Goal: Find specific page/section: Find specific page/section

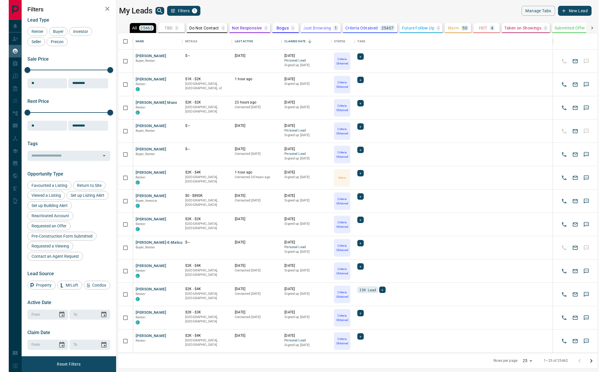
scroll to position [0, 0]
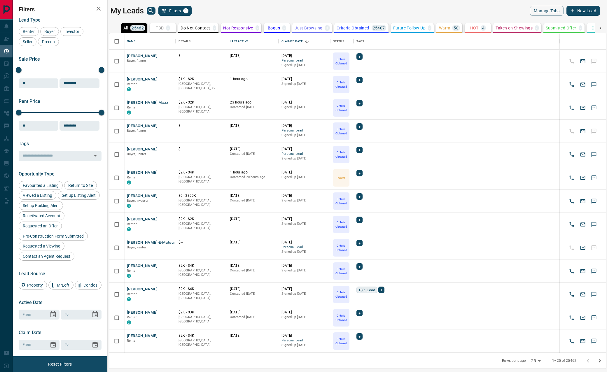
click at [535, 28] on icon at bounding box center [601, 28] width 6 height 6
click at [116, 26] on icon at bounding box center [115, 28] width 6 height 6
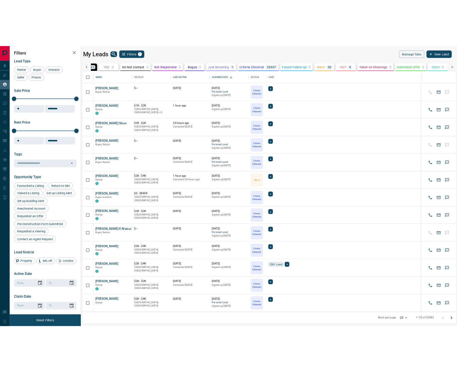
scroll to position [0, 0]
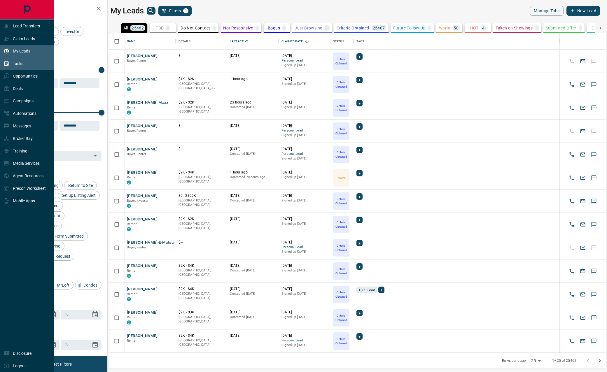
click at [12, 65] on div "Tasks" at bounding box center [14, 64] width 20 height 10
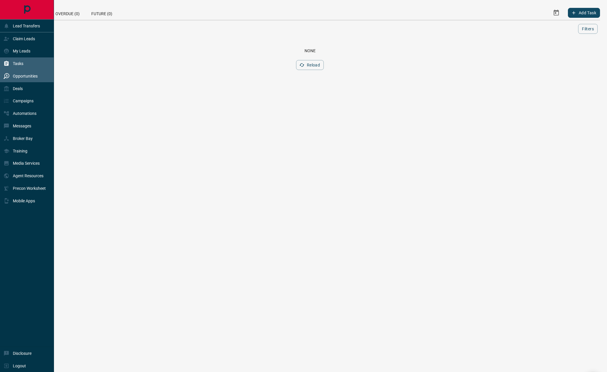
click at [28, 76] on p "Opportunities" at bounding box center [25, 76] width 25 height 5
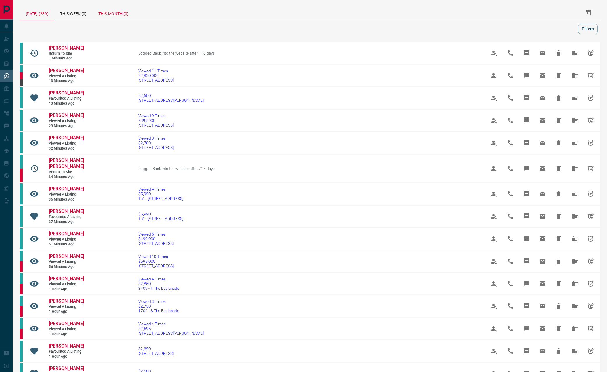
click at [124, 13] on div "This Month (0)" at bounding box center [114, 13] width 42 height 14
click at [535, 30] on button "Filters" at bounding box center [588, 29] width 20 height 10
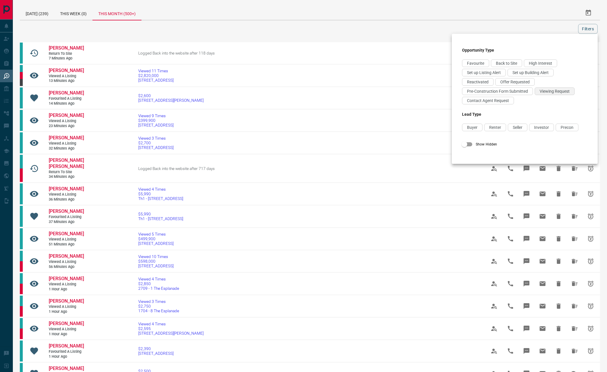
click at [535, 95] on div "Viewing Request" at bounding box center [555, 92] width 40 height 8
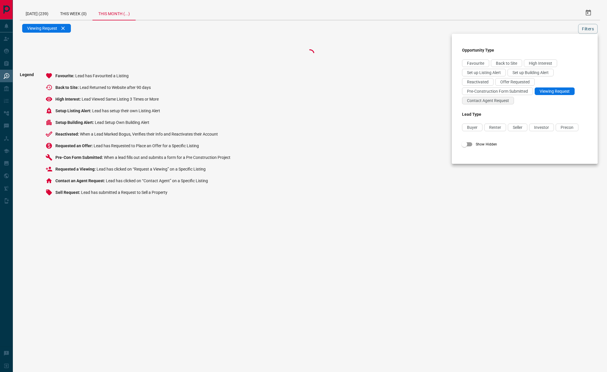
click at [492, 102] on span "Contact Agent Request" at bounding box center [488, 100] width 42 height 5
drag, startPoint x: 519, startPoint y: 78, endPoint x: 526, endPoint y: 76, distance: 6.9
click at [519, 78] on div "Favourite Back to Site High Interest Set up Listing Alert Set up Building Alert…" at bounding box center [525, 83] width 126 height 47
drag, startPoint x: 520, startPoint y: 80, endPoint x: 529, endPoint y: 74, distance: 11.7
click at [520, 80] on span "Offer Requested" at bounding box center [515, 82] width 29 height 5
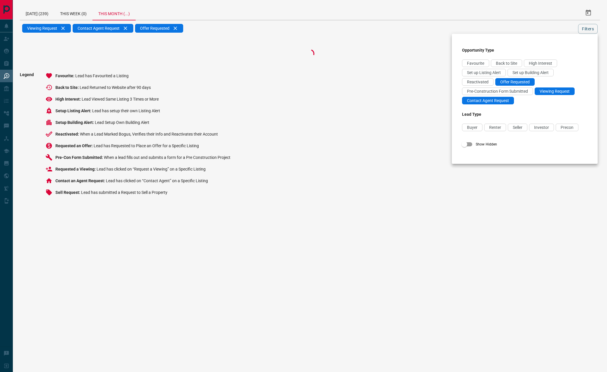
click at [535, 28] on div at bounding box center [303, 186] width 607 height 372
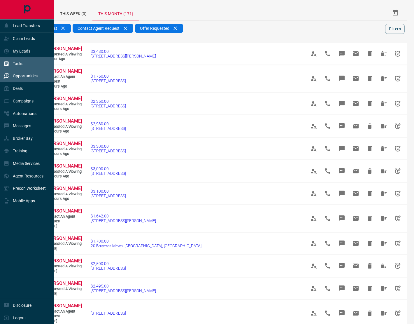
click at [17, 62] on p "Tasks" at bounding box center [18, 63] width 11 height 5
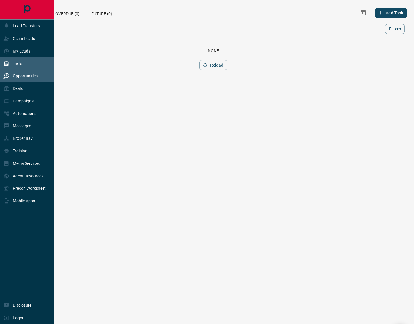
click at [23, 79] on div "Opportunities" at bounding box center [21, 76] width 34 height 10
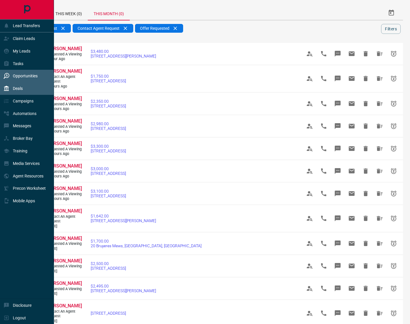
click at [23, 86] on div "Deals" at bounding box center [27, 88] width 54 height 13
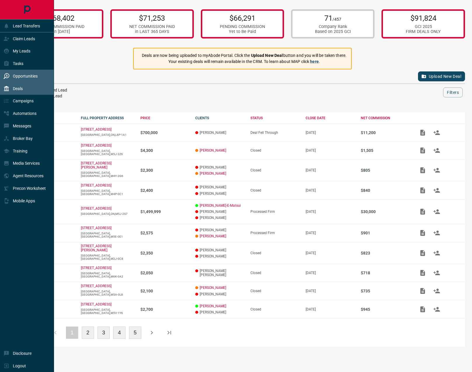
click at [24, 75] on p "Opportunities" at bounding box center [25, 76] width 25 height 5
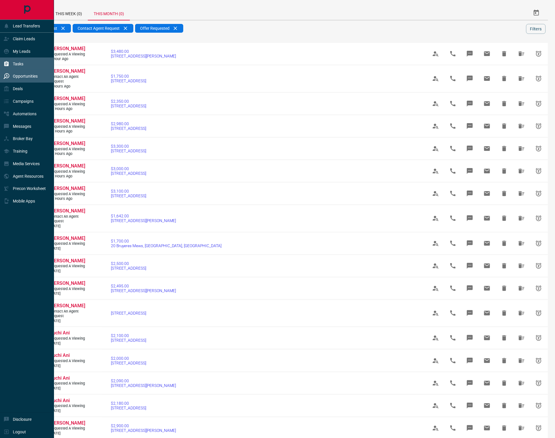
click at [23, 61] on div "Tasks" at bounding box center [14, 64] width 20 height 10
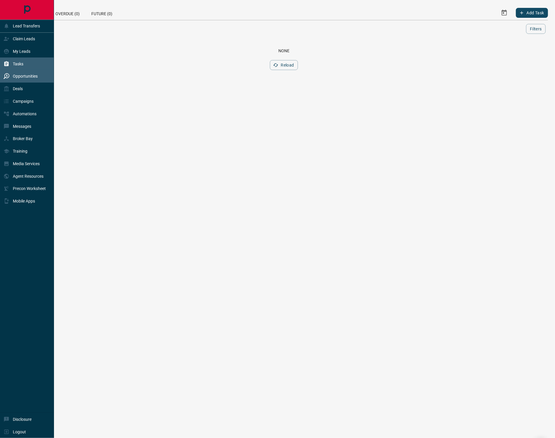
click at [23, 80] on div "Opportunities" at bounding box center [21, 77] width 34 height 10
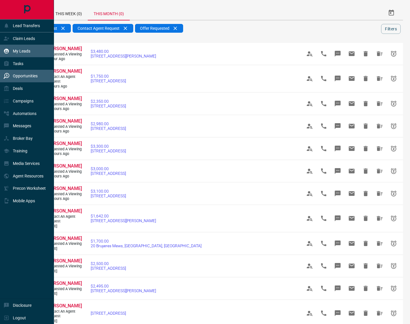
click at [20, 50] on p "My Leads" at bounding box center [22, 51] width 18 height 5
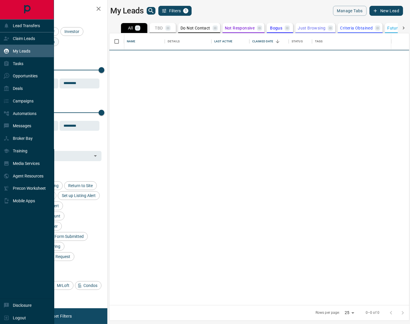
scroll to position [272, 300]
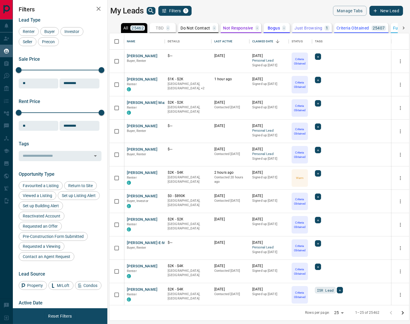
click at [311, 28] on p "Just Browsing" at bounding box center [309, 28] width 28 height 4
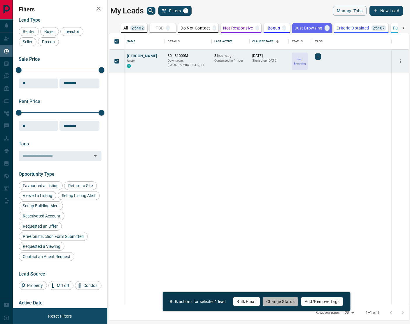
click at [278, 299] on button "Change Status" at bounding box center [281, 302] width 36 height 10
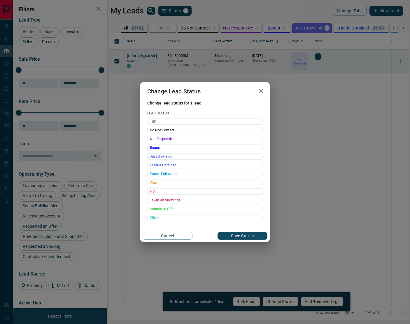
click at [161, 166] on span "Criteria Obtained" at bounding box center [205, 165] width 110 height 6
click at [245, 236] on button "Save Status" at bounding box center [243, 236] width 50 height 8
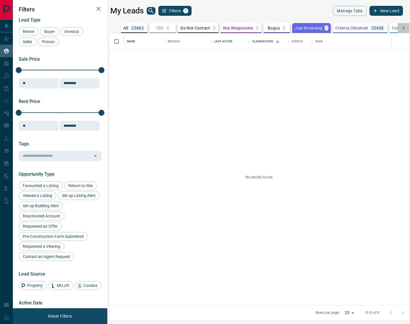
click at [404, 27] on icon at bounding box center [404, 28] width 6 height 6
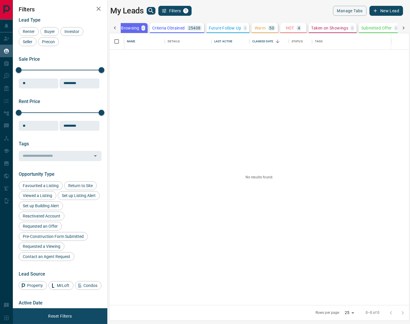
scroll to position [0, 215]
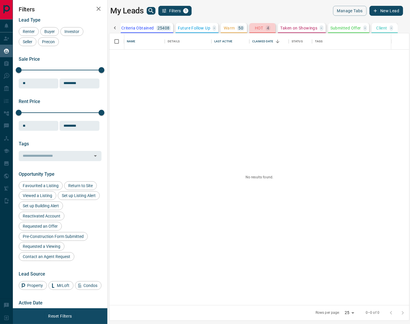
click at [255, 27] on p "HOT" at bounding box center [259, 28] width 8 height 4
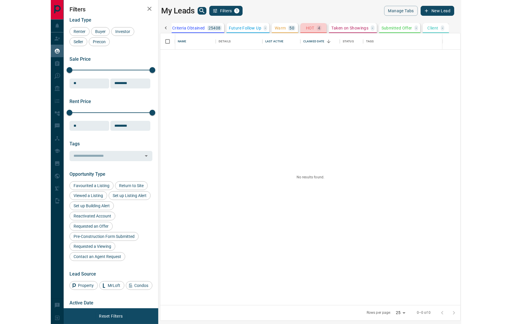
scroll to position [0, 215]
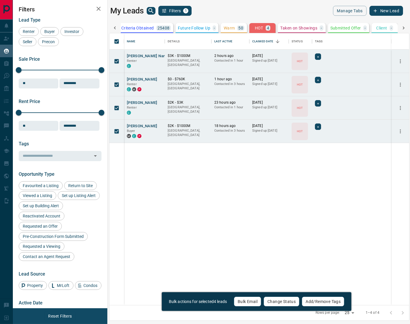
click at [280, 299] on button "Change Status" at bounding box center [282, 302] width 36 height 10
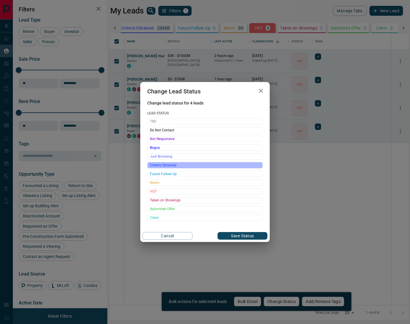
click at [169, 165] on span "Criteria Obtained" at bounding box center [205, 165] width 110 height 6
click at [241, 236] on button "Save Status" at bounding box center [243, 236] width 50 height 8
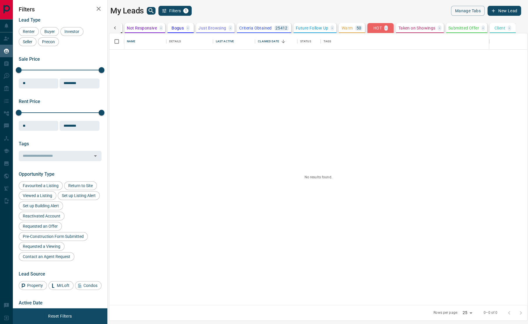
scroll to position [89, 0]
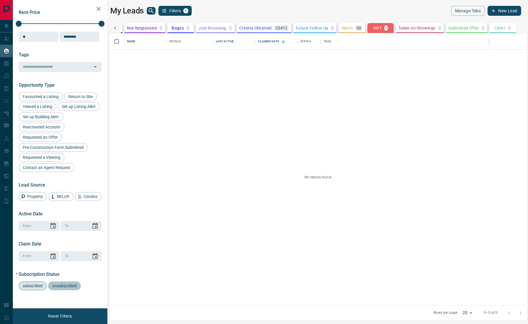
click at [61, 283] on span "unsubscribed" at bounding box center [64, 285] width 29 height 5
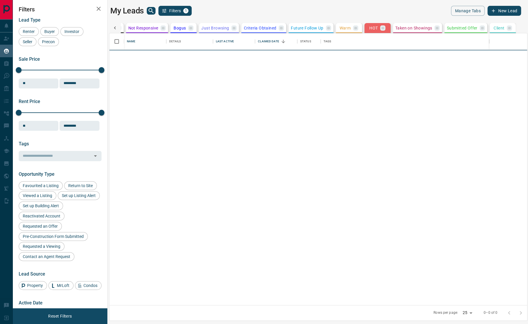
scroll to position [0, 95]
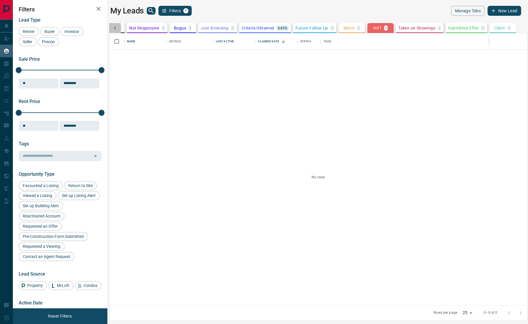
click at [113, 27] on icon at bounding box center [115, 28] width 6 height 6
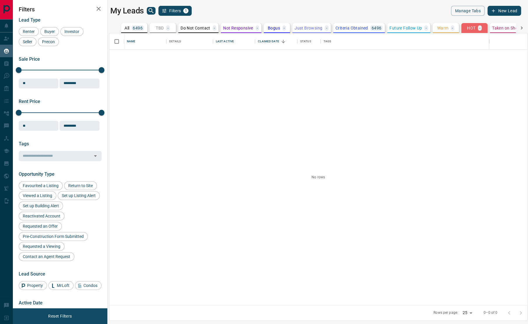
scroll to position [0, 0]
click at [520, 27] on icon at bounding box center [522, 28] width 6 height 6
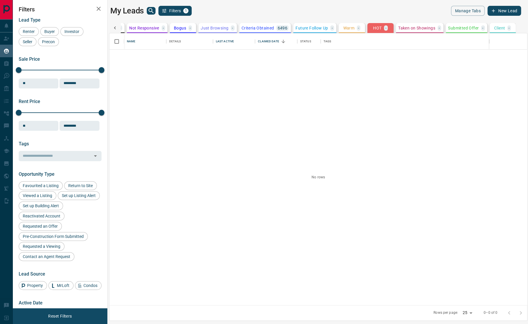
click at [114, 27] on icon at bounding box center [115, 28] width 6 height 6
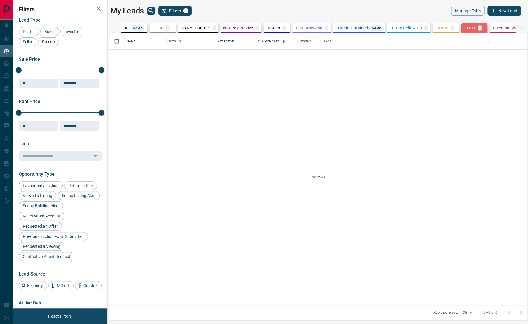
click at [520, 28] on icon at bounding box center [522, 28] width 6 height 6
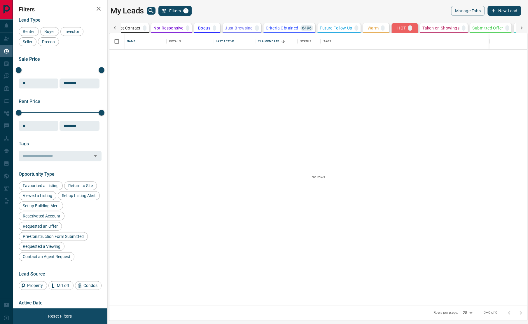
scroll to position [0, 95]
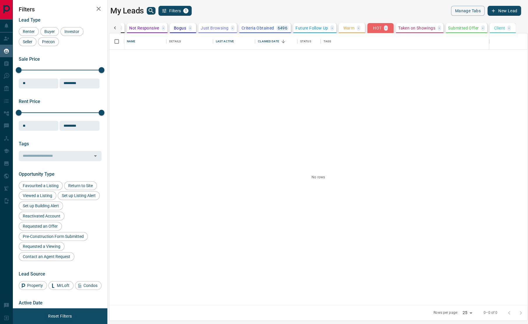
click at [115, 25] on icon at bounding box center [115, 28] width 6 height 6
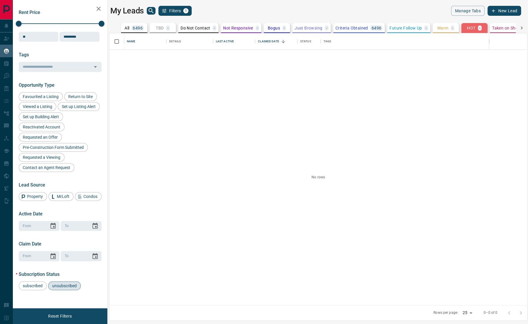
scroll to position [0, 0]
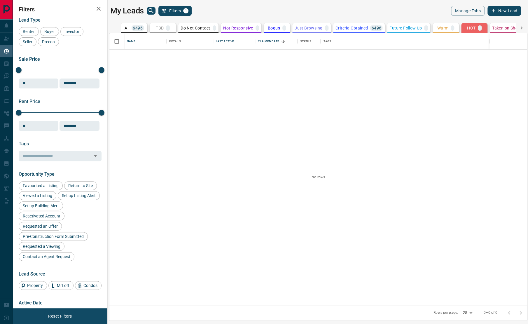
click at [130, 29] on div "All 6496" at bounding box center [134, 27] width 19 height 5
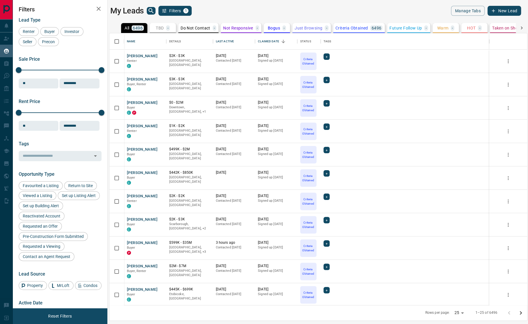
click at [525, 24] on div at bounding box center [522, 28] width 12 height 10
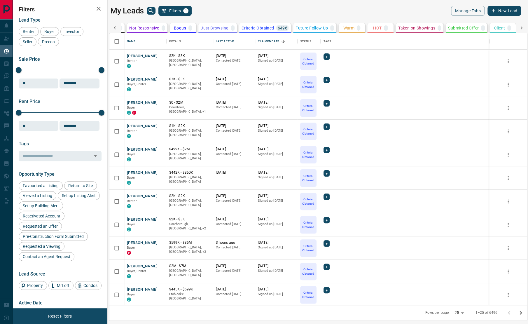
scroll to position [0, 95]
click at [116, 27] on icon at bounding box center [115, 28] width 6 height 6
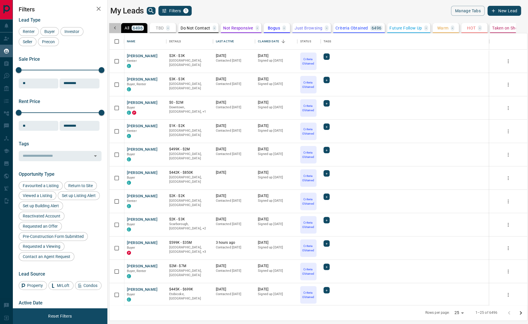
scroll to position [0, 0]
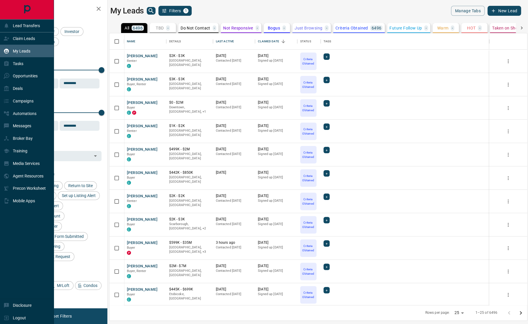
click at [17, 54] on div "My Leads" at bounding box center [17, 51] width 27 height 10
click at [19, 62] on p "Tasks" at bounding box center [18, 63] width 11 height 5
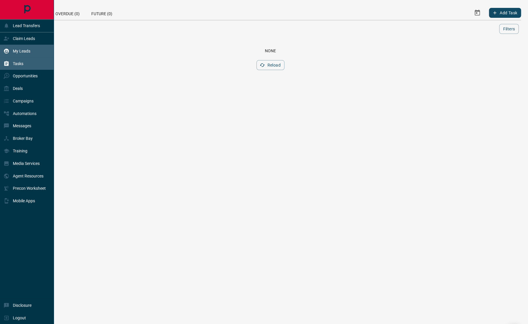
click at [23, 52] on p "My Leads" at bounding box center [22, 51] width 18 height 5
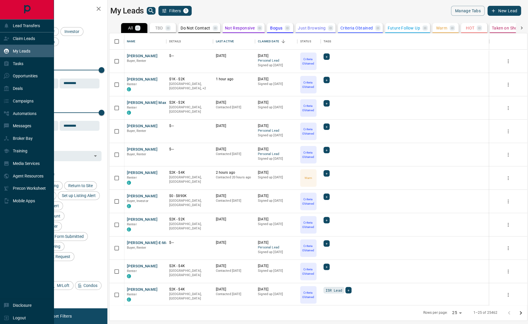
scroll to position [272, 418]
click at [26, 37] on p "Claim Leads" at bounding box center [24, 38] width 22 height 5
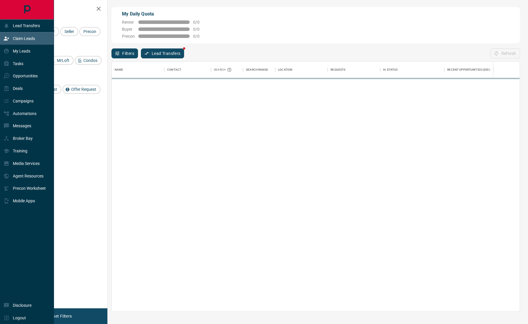
scroll to position [1, 0]
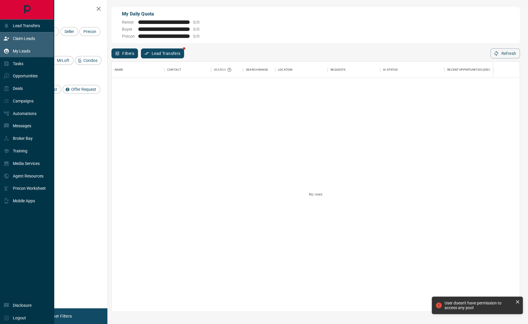
click at [27, 51] on p "My Leads" at bounding box center [22, 51] width 18 height 5
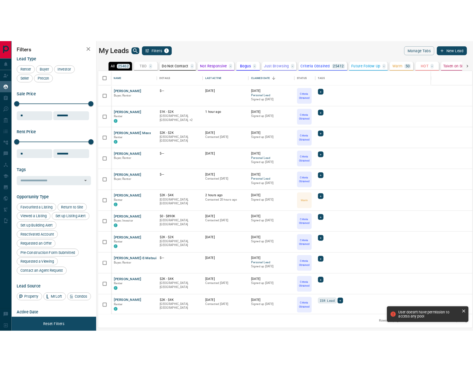
scroll to position [320, 497]
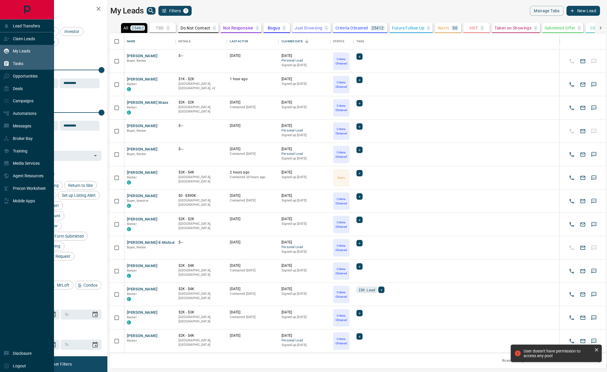
click at [21, 62] on p "Tasks" at bounding box center [18, 63] width 11 height 5
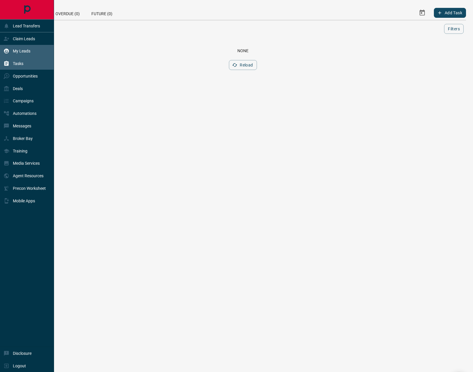
click at [13, 54] on div "My Leads" at bounding box center [17, 51] width 27 height 10
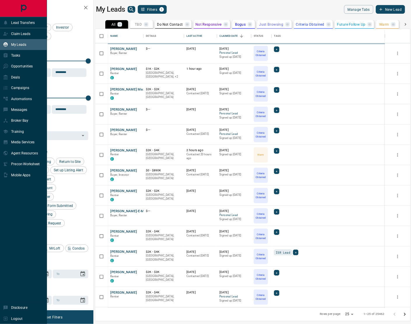
scroll to position [320, 363]
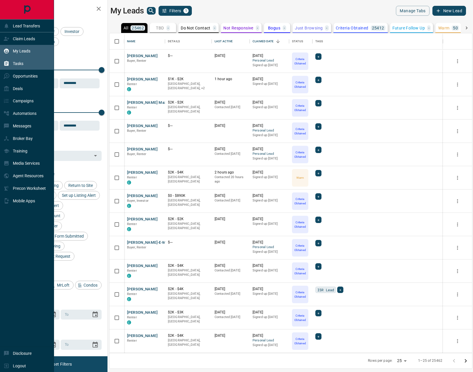
click at [25, 64] on div "Tasks" at bounding box center [27, 63] width 54 height 13
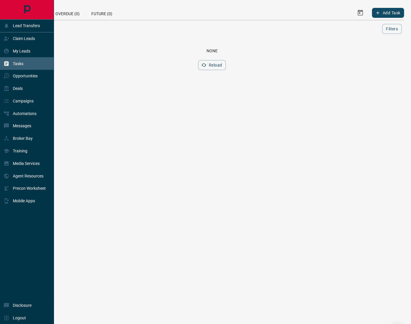
click at [20, 64] on p "Tasks" at bounding box center [18, 63] width 11 height 5
click at [24, 85] on div "Deals" at bounding box center [27, 88] width 54 height 13
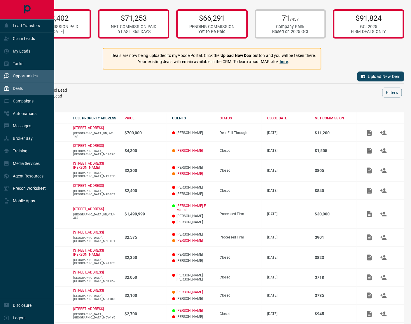
click at [22, 76] on p "Opportunities" at bounding box center [25, 76] width 25 height 5
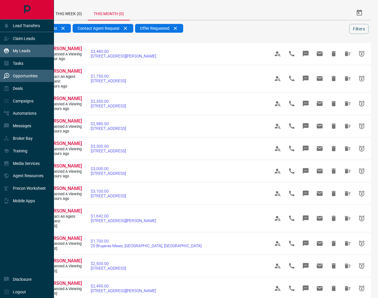
click at [28, 52] on p "My Leads" at bounding box center [22, 50] width 18 height 5
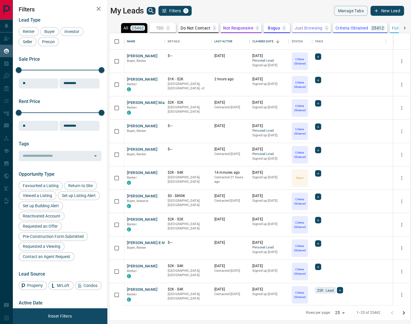
scroll to position [0, 0]
click at [151, 11] on icon "search button" at bounding box center [151, 10] width 7 height 7
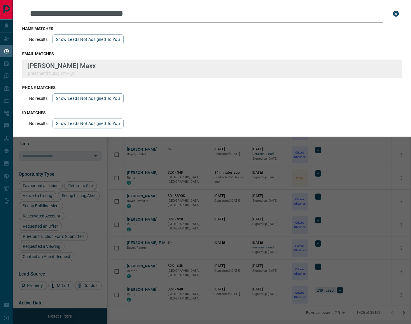
drag, startPoint x: 78, startPoint y: 69, endPoint x: 78, endPoint y: 60, distance: 9.6
click at [78, 60] on div "[PERSON_NAME] Maxx praashanthpulugumxx@x" at bounding box center [212, 69] width 380 height 19
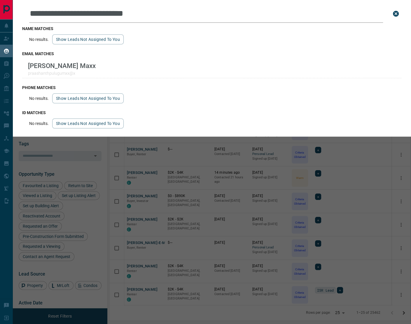
click at [145, 16] on input "**********" at bounding box center [206, 14] width 354 height 18
paste input "text"
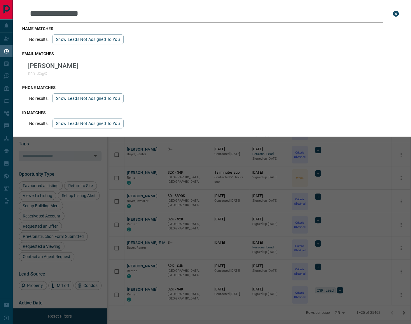
click at [128, 19] on input "**********" at bounding box center [206, 14] width 354 height 18
paste input "***"
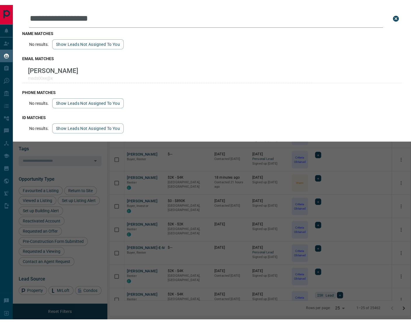
scroll to position [0, 0]
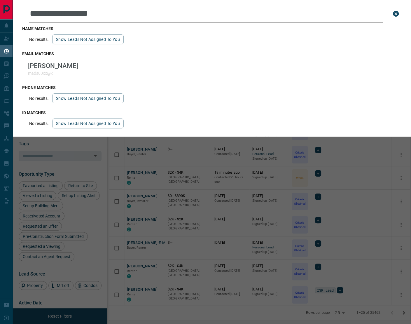
click at [98, 14] on input "**********" at bounding box center [206, 14] width 354 height 18
paste input "**********"
type input "**********"
